Goal: Information Seeking & Learning: Understand process/instructions

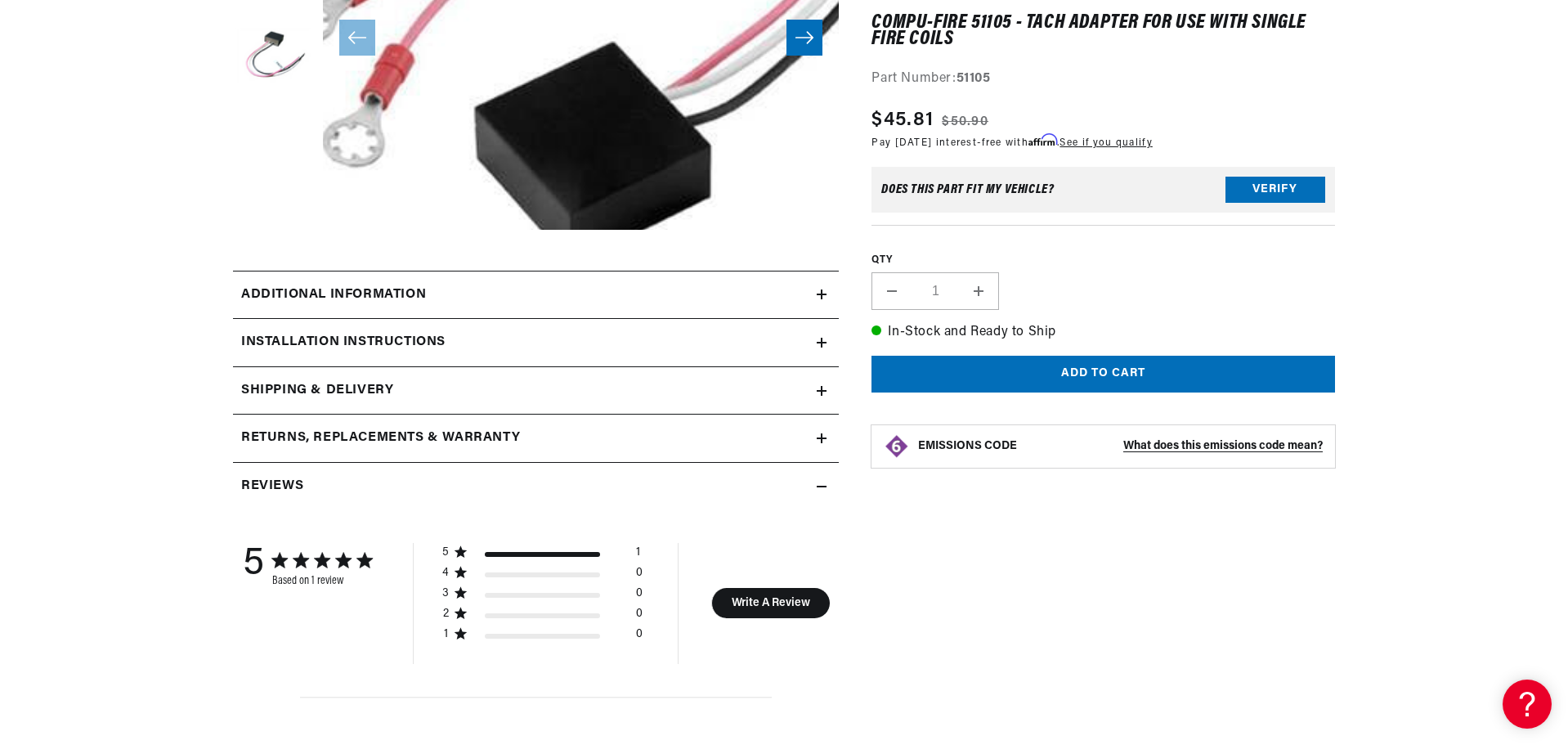
scroll to position [0, 873]
click at [405, 298] on h2 "Additional information" at bounding box center [333, 295] width 185 height 21
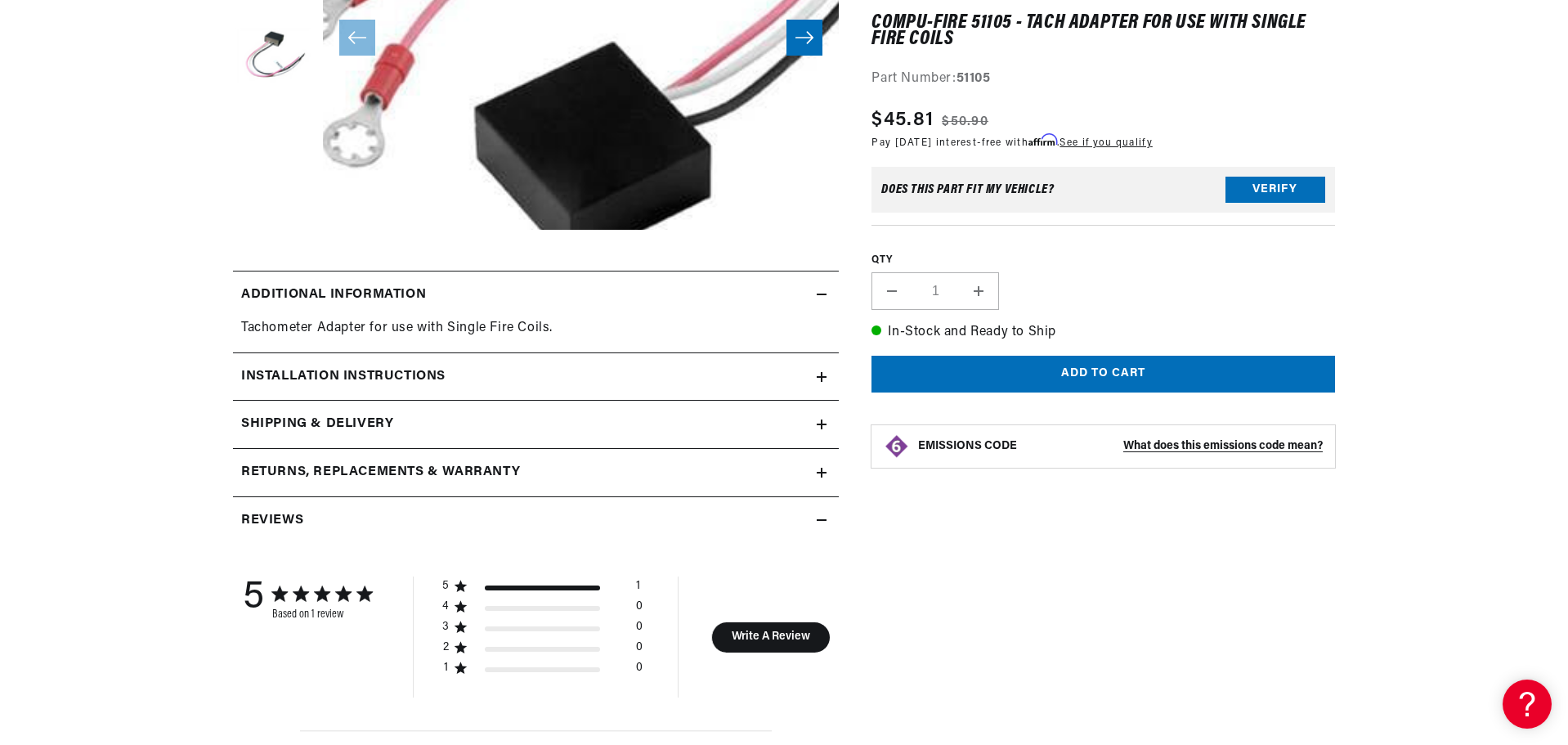
click at [441, 369] on h2 "Installation instructions" at bounding box center [342, 377] width 204 height 21
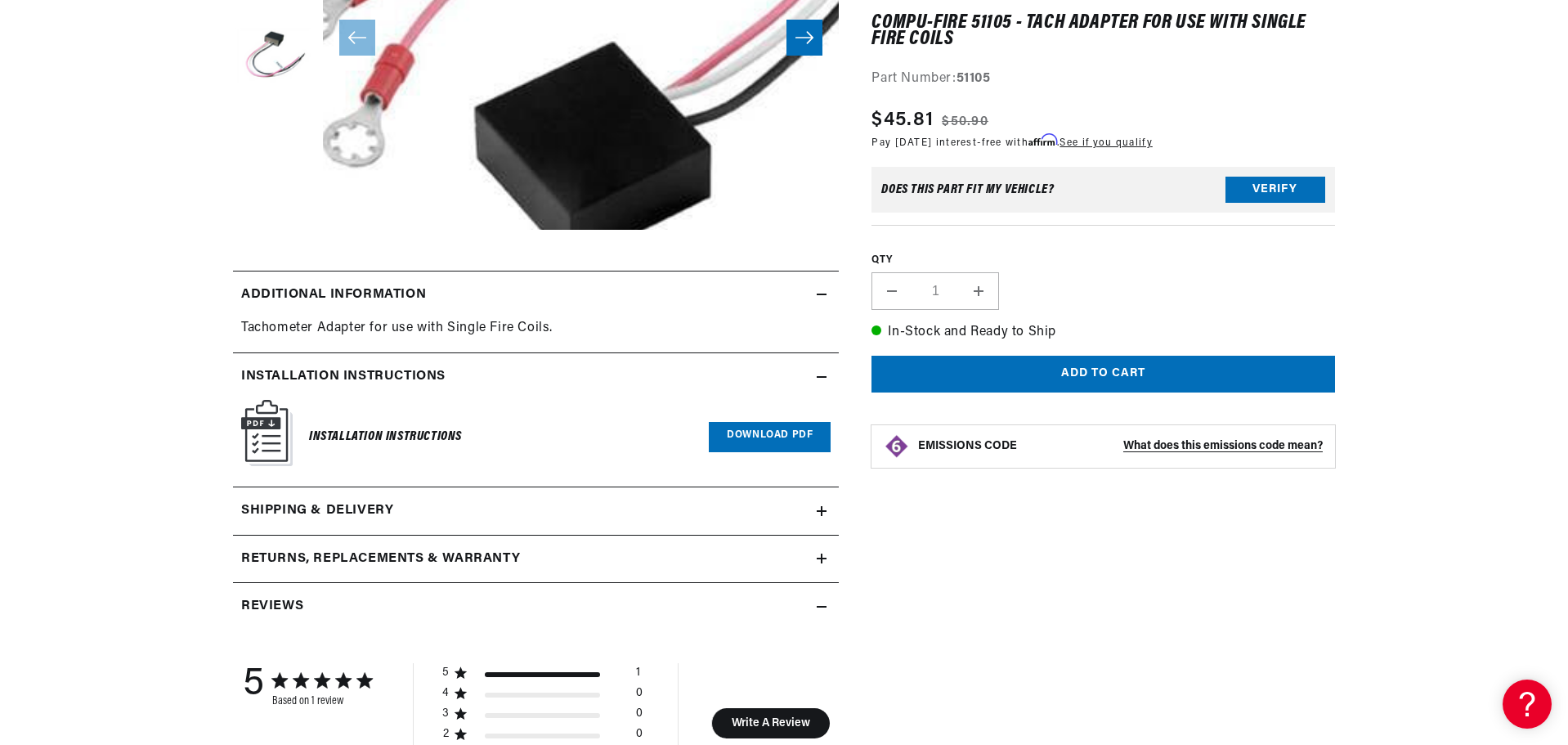
scroll to position [0, 1748]
click at [741, 442] on link "Download PDF" at bounding box center [770, 436] width 122 height 30
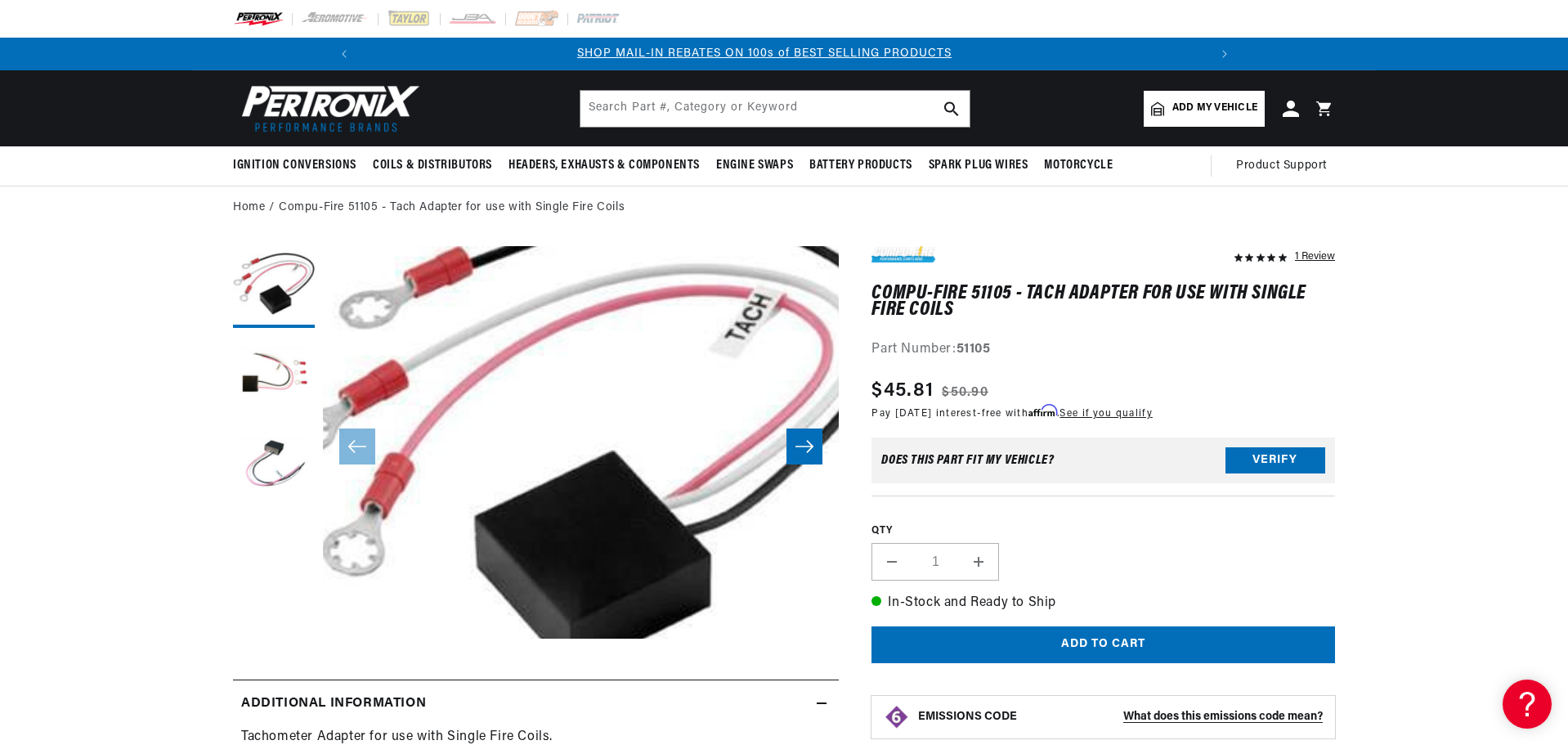
scroll to position [0, 873]
drag, startPoint x: 899, startPoint y: 282, endPoint x: 873, endPoint y: 292, distance: 27.9
click at [873, 292] on h1 "Compu-Fire 51105 - Tach Adapter for use with Single Fire Coils" at bounding box center [1103, 302] width 463 height 34
click at [927, 282] on div "1 Review" at bounding box center [1103, 302] width 463 height 113
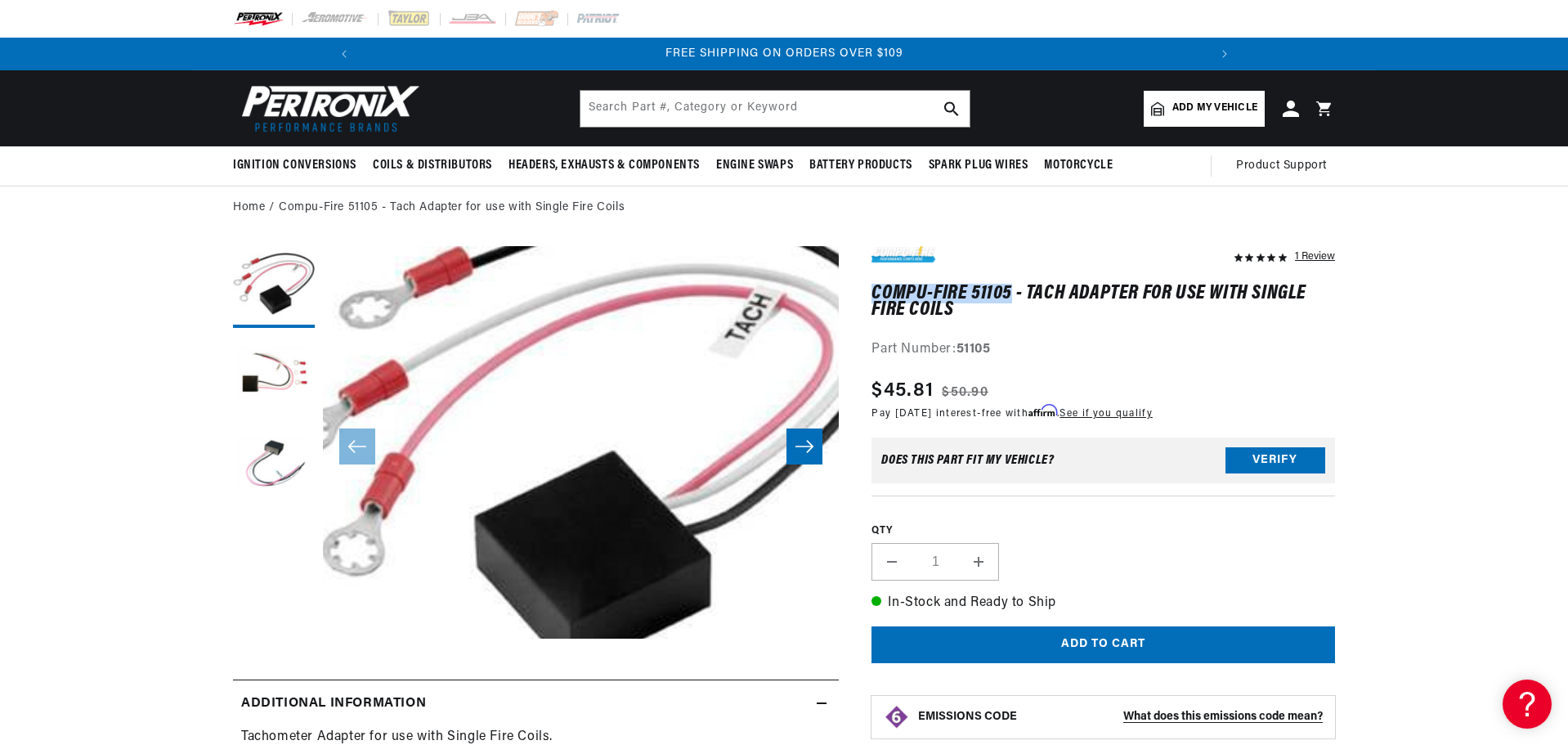
drag, startPoint x: 874, startPoint y: 288, endPoint x: 1013, endPoint y: 279, distance: 139.3
click at [1011, 279] on div "1 Review" at bounding box center [1103, 302] width 463 height 113
copy h1 "Compu-Fire 51105"
